Goal: Task Accomplishment & Management: Use online tool/utility

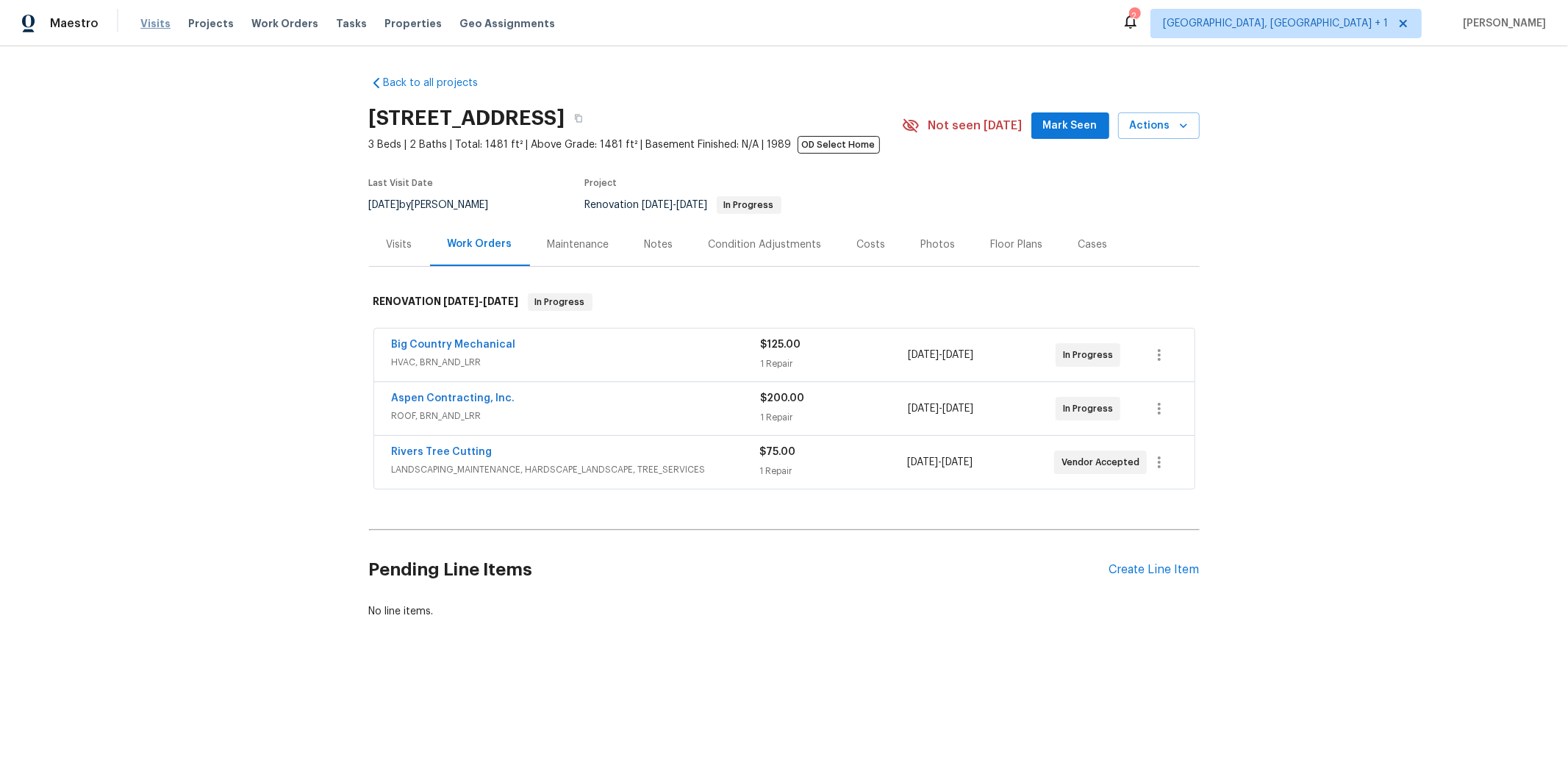
click at [147, 25] on span "Visits" at bounding box center [155, 23] width 30 height 15
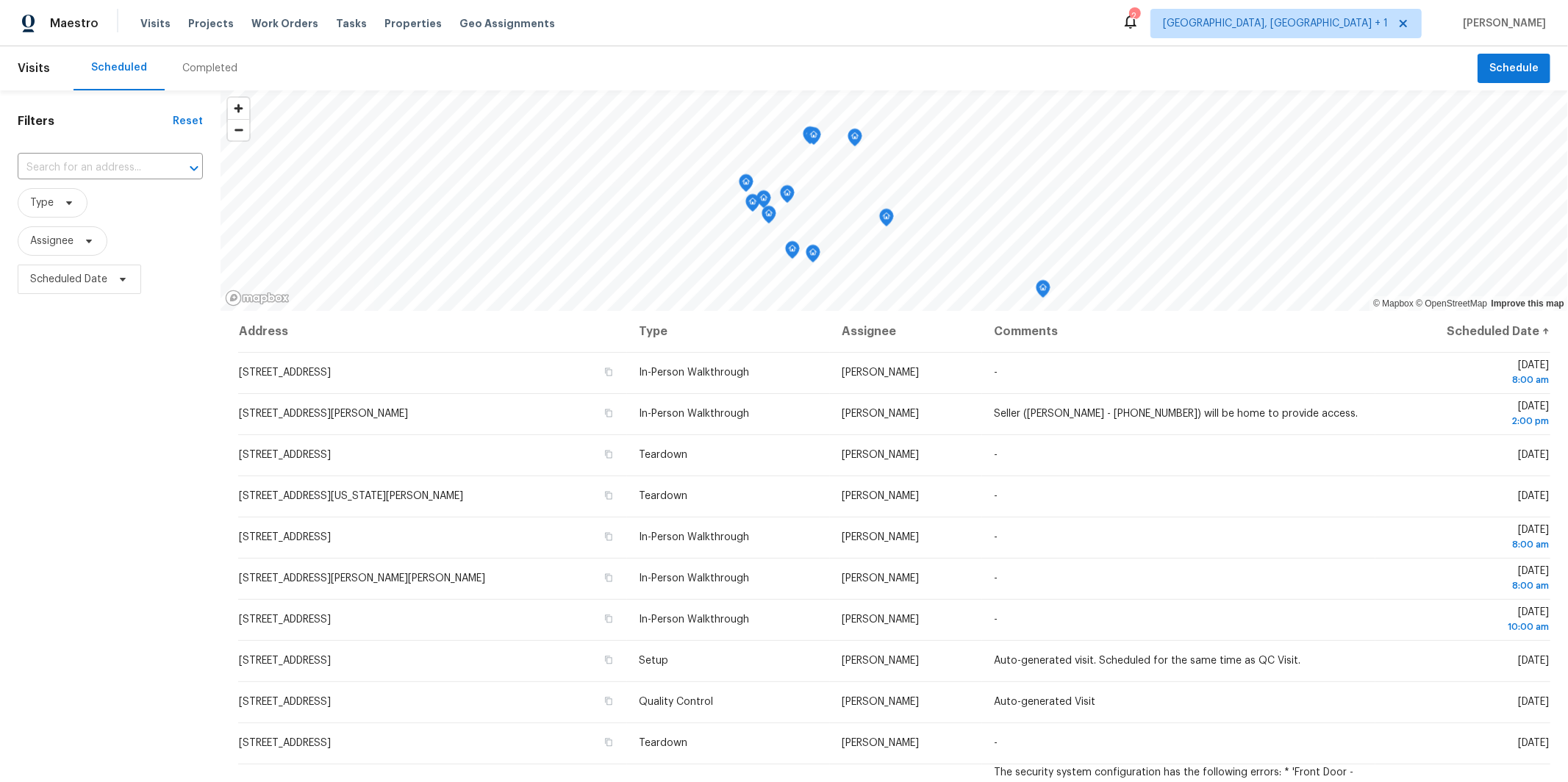
click at [206, 68] on div "Completed" at bounding box center [210, 68] width 55 height 15
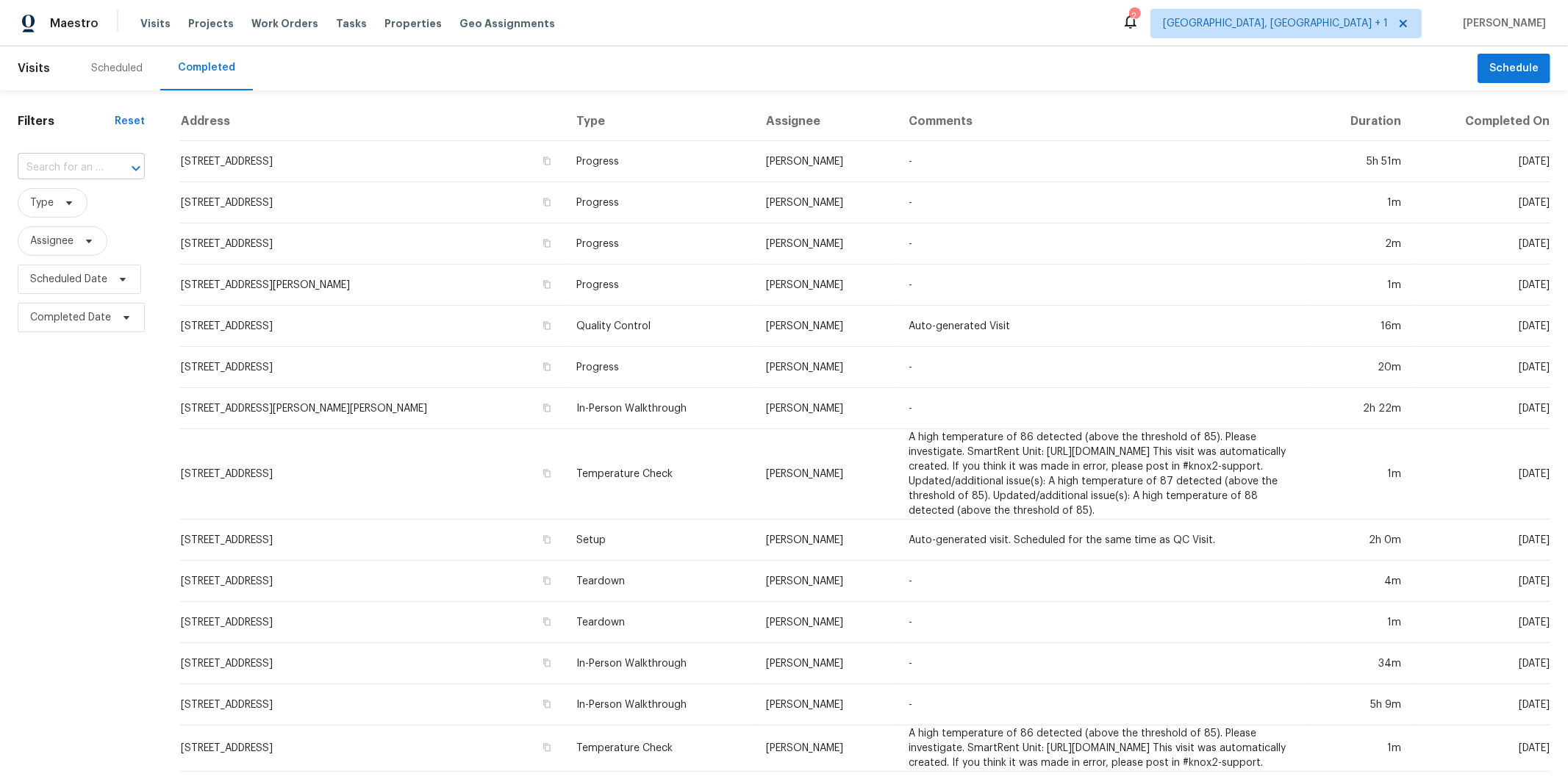
click at [64, 163] on input "text" at bounding box center [60, 168] width 86 height 22
type input "303 pem"
click at [99, 202] on li "[STREET_ADDRESS][PERSON_NAME][PERSON_NAME]" at bounding box center [80, 216] width 126 height 55
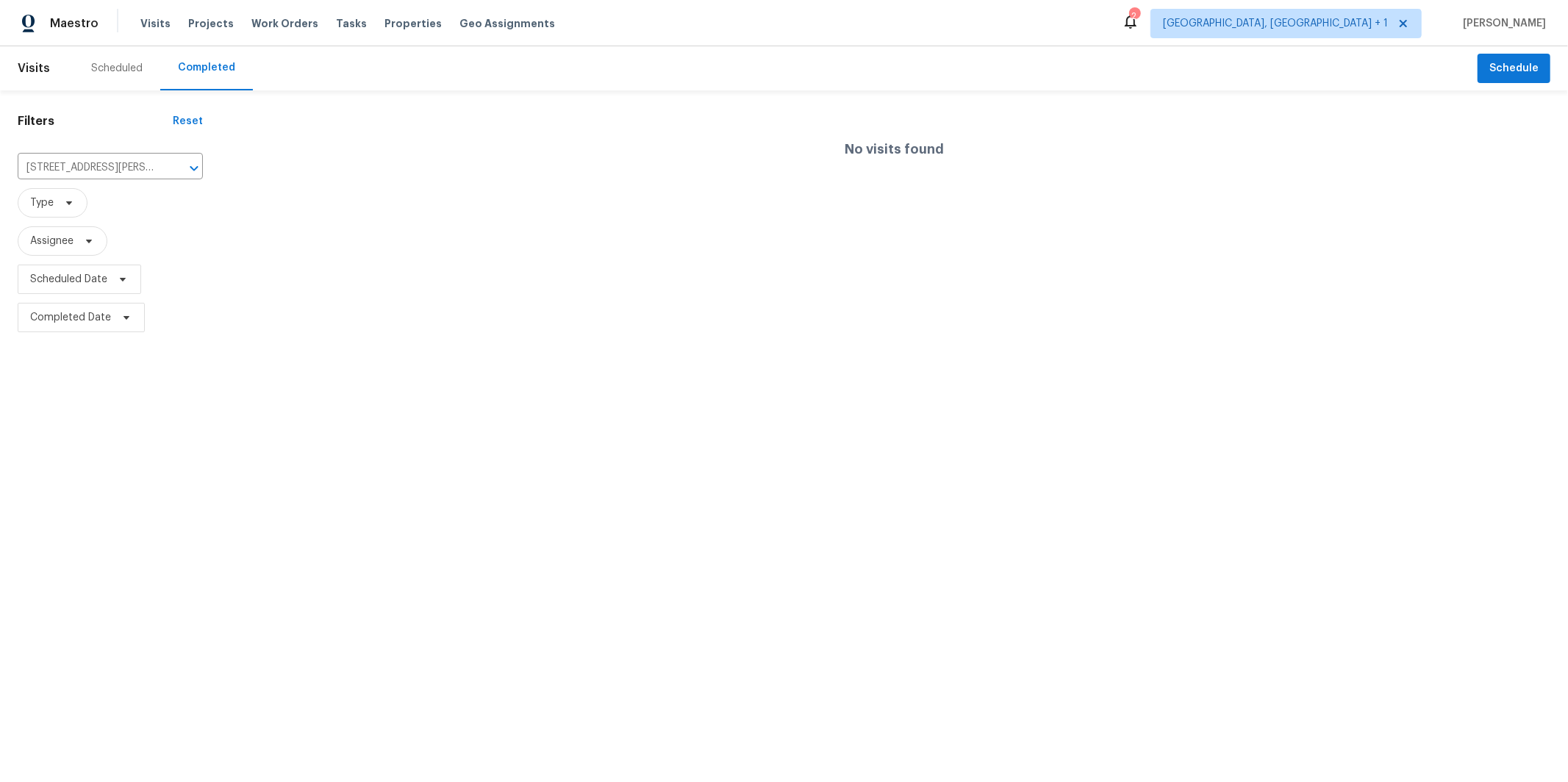
click at [121, 75] on div "Scheduled" at bounding box center [117, 68] width 52 height 15
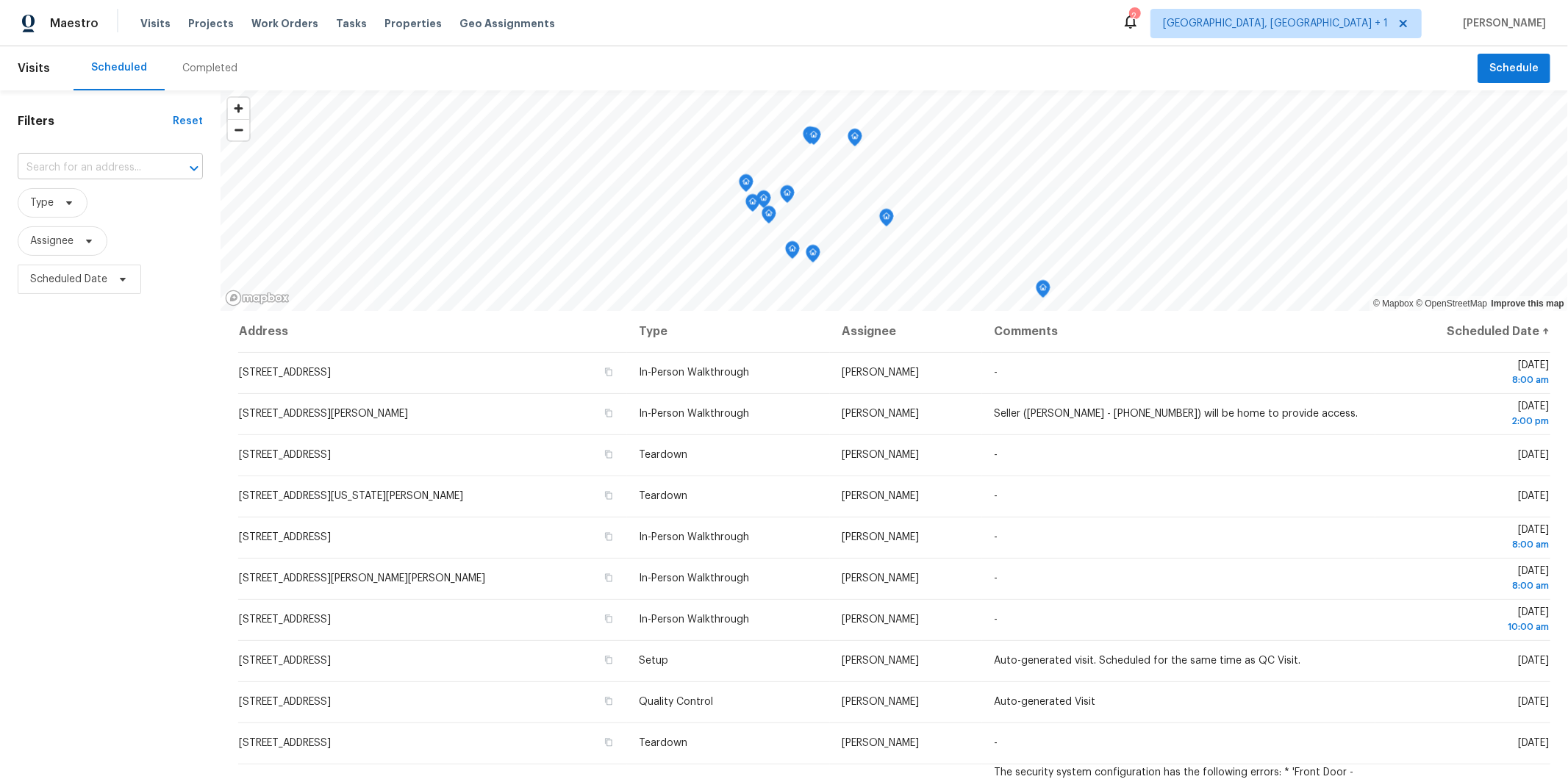
click at [103, 160] on input "text" at bounding box center [89, 168] width 144 height 22
type input "303 pe"
click at [118, 193] on li "[STREET_ADDRESS][PERSON_NAME][PERSON_NAME]" at bounding box center [109, 208] width 185 height 40
